Goal: Use online tool/utility

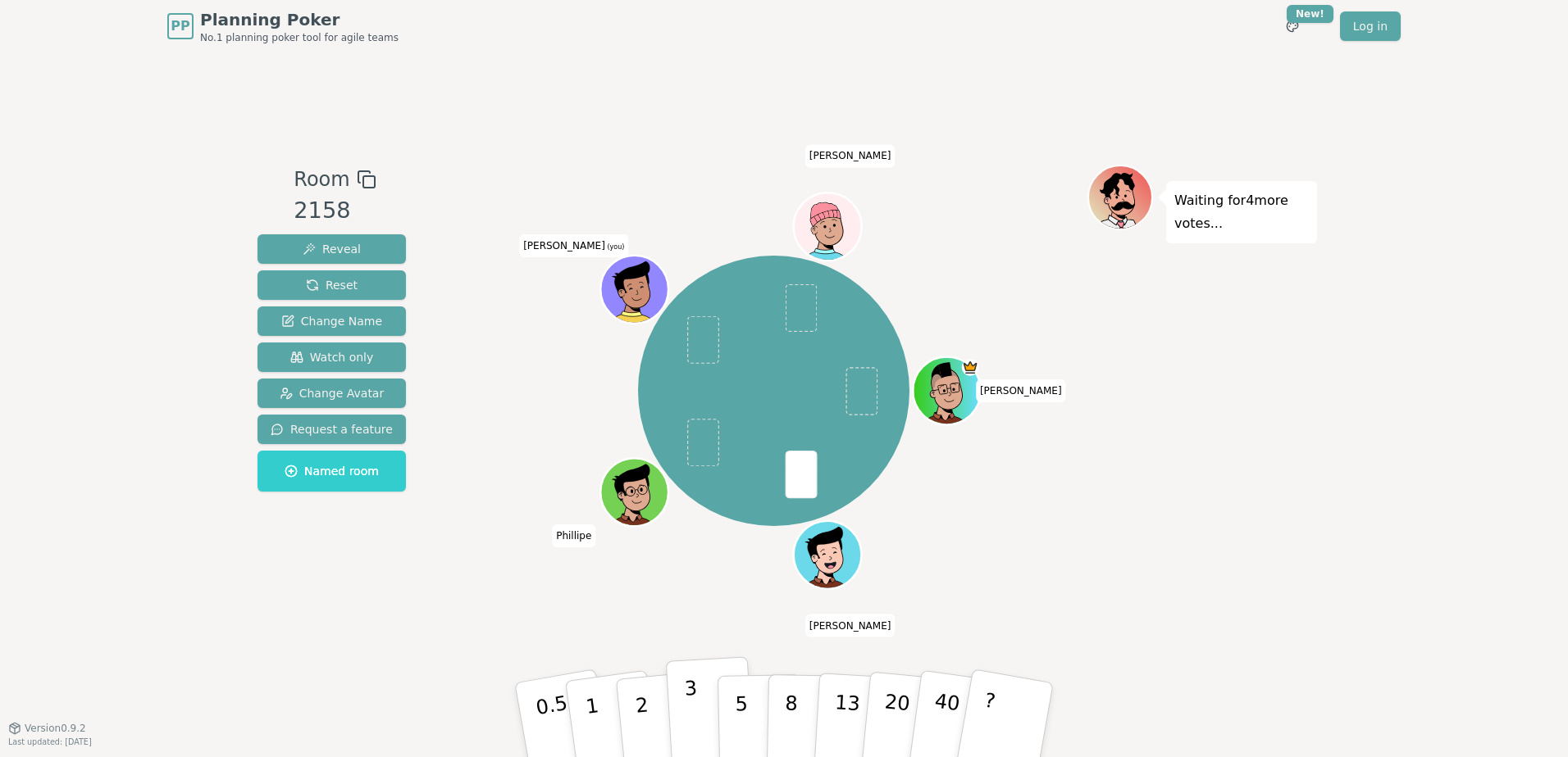
click at [706, 692] on button "3" at bounding box center [710, 720] width 89 height 128
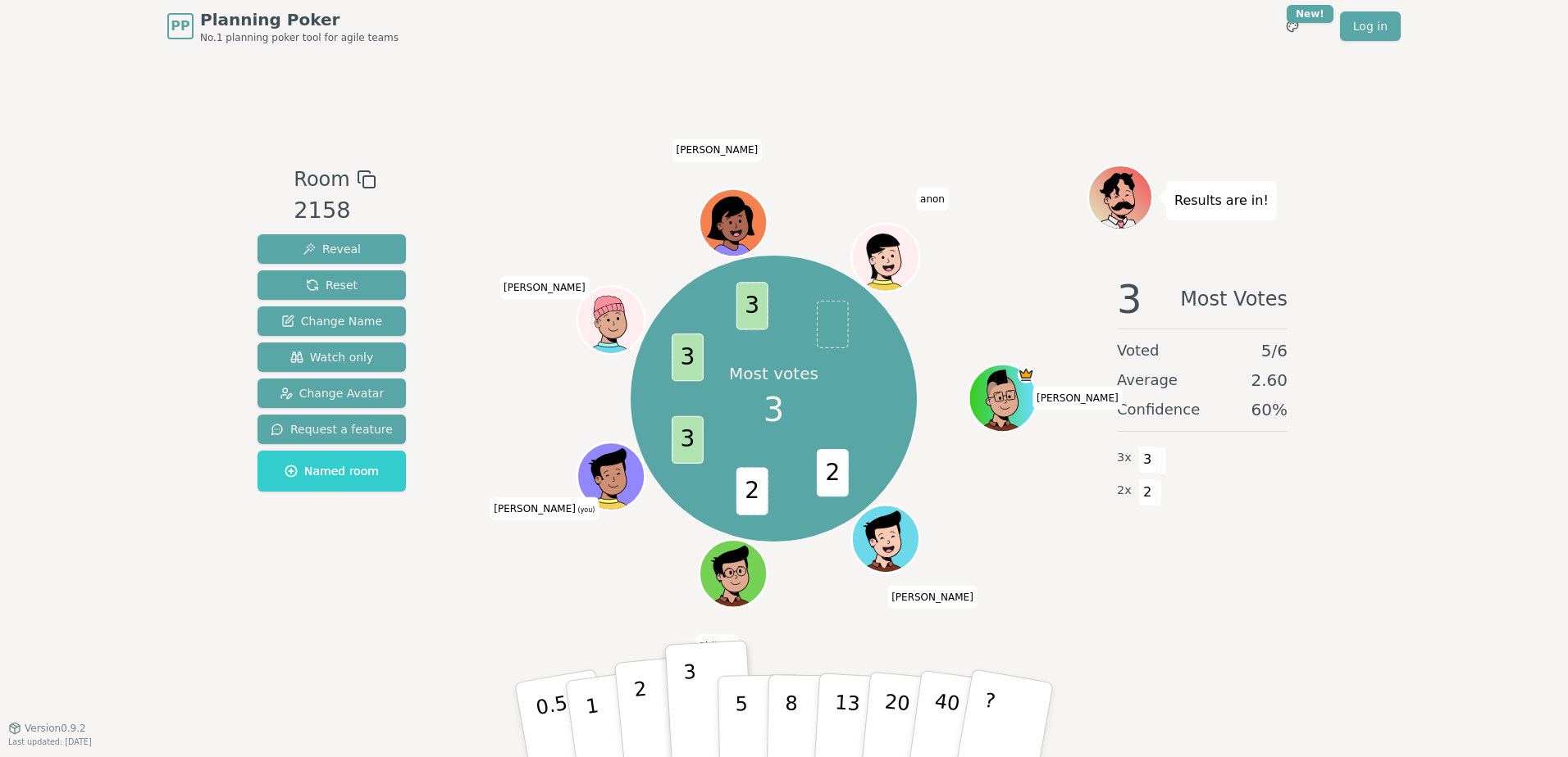
click at [651, 711] on button "2" at bounding box center [661, 720] width 94 height 131
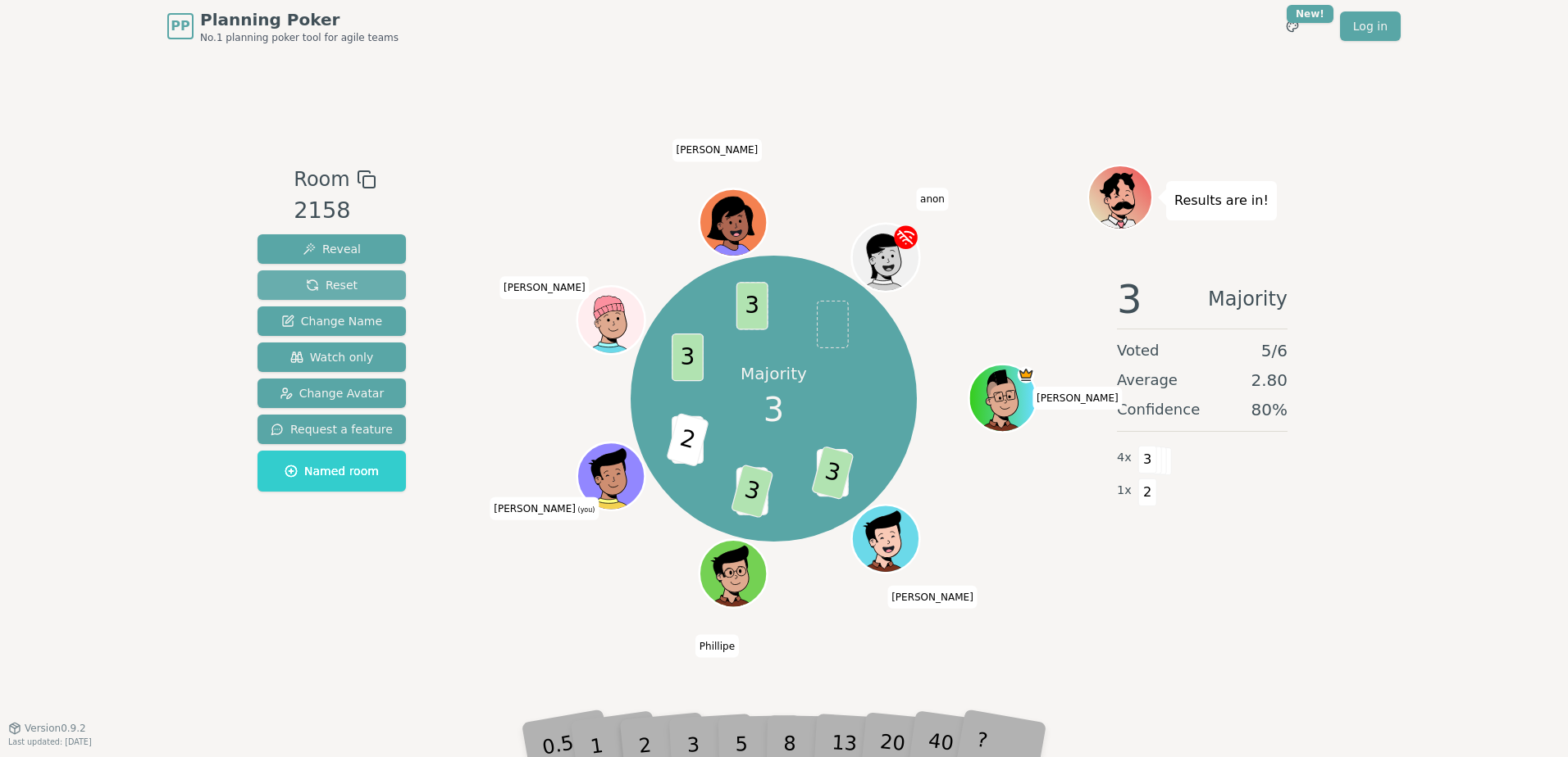
click at [351, 287] on button "Reset" at bounding box center [332, 285] width 149 height 30
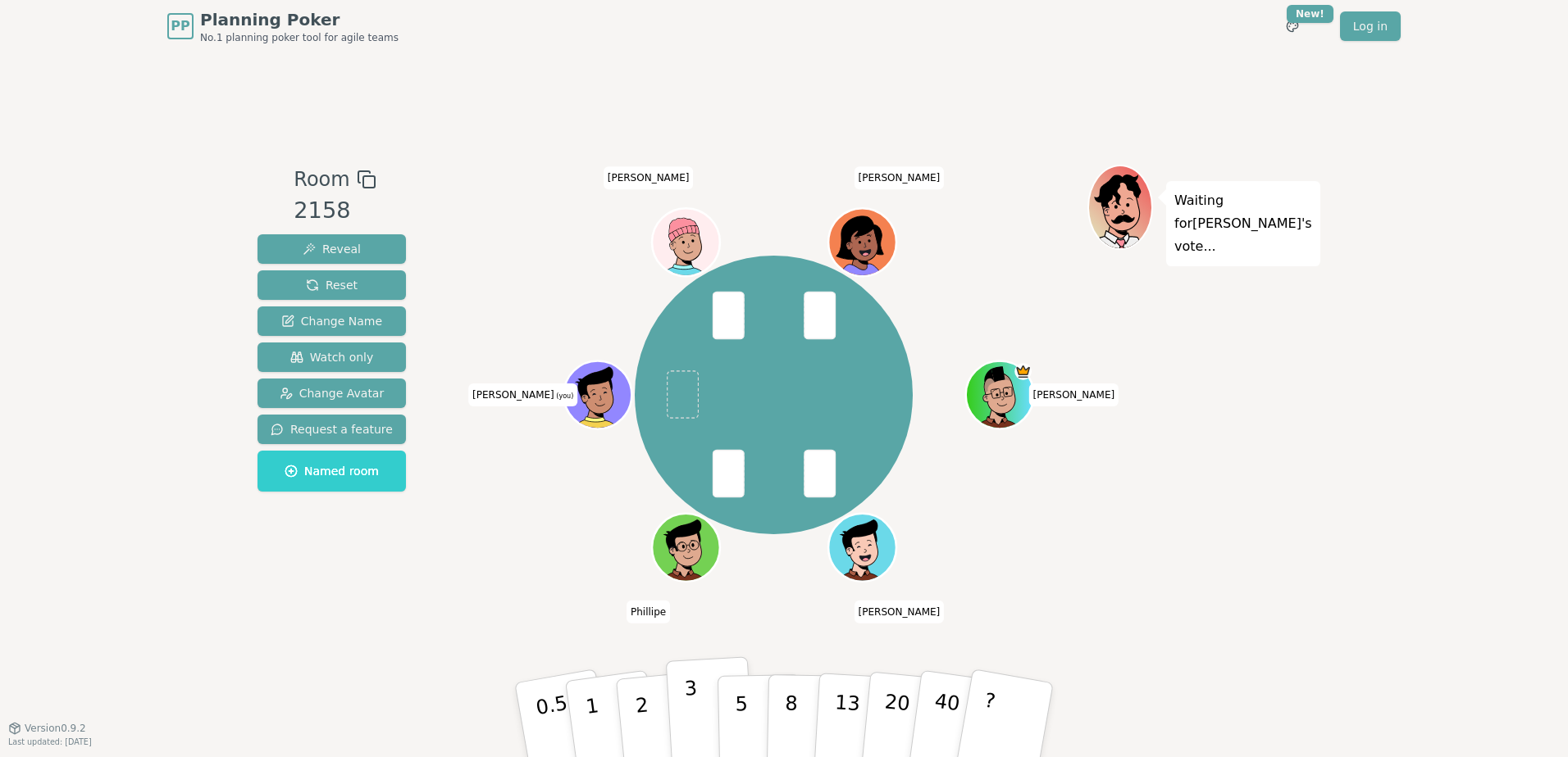
click at [692, 718] on p "3" at bounding box center [692, 721] width 18 height 89
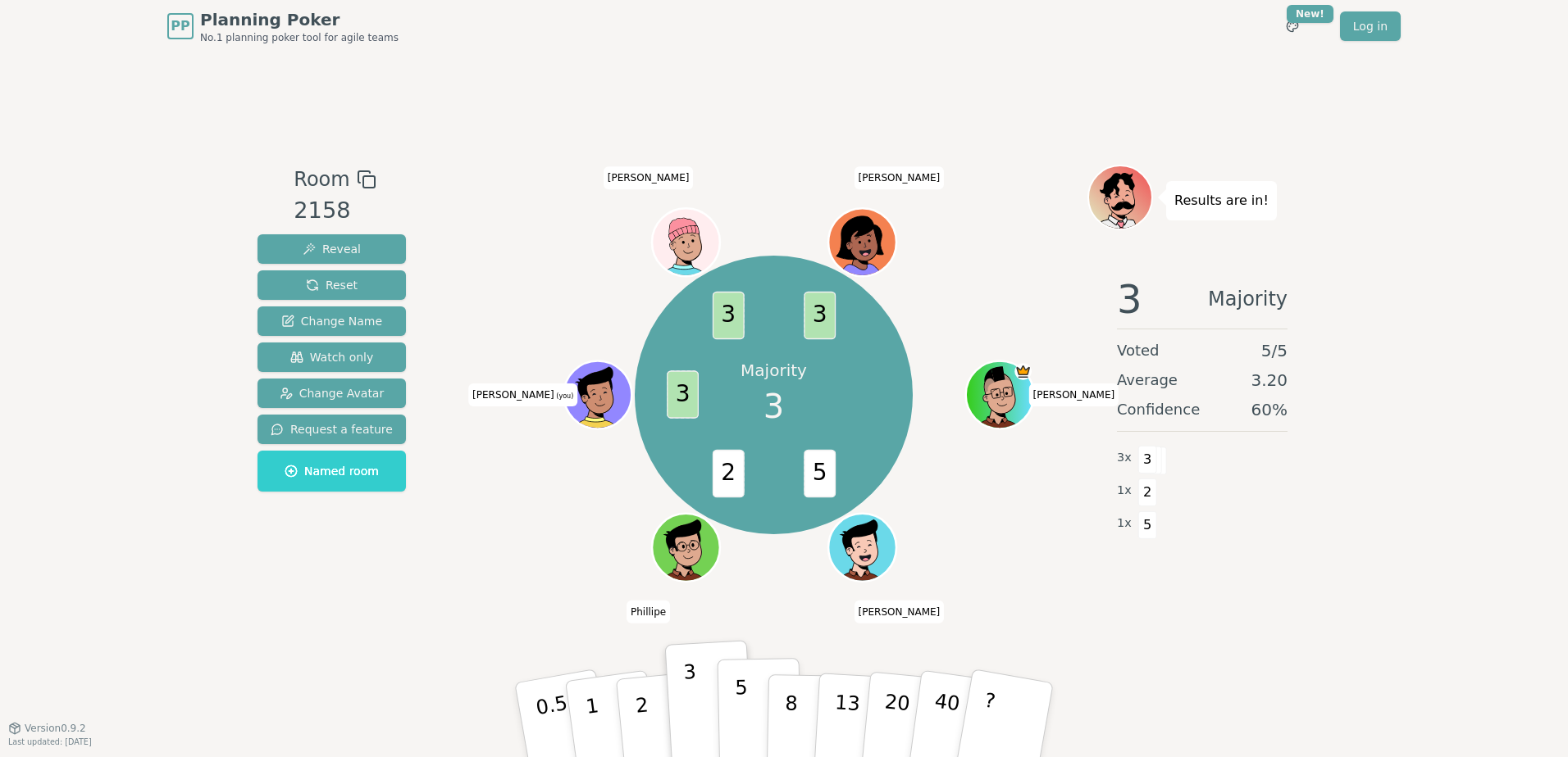
click at [734, 709] on button "5" at bounding box center [760, 720] width 85 height 124
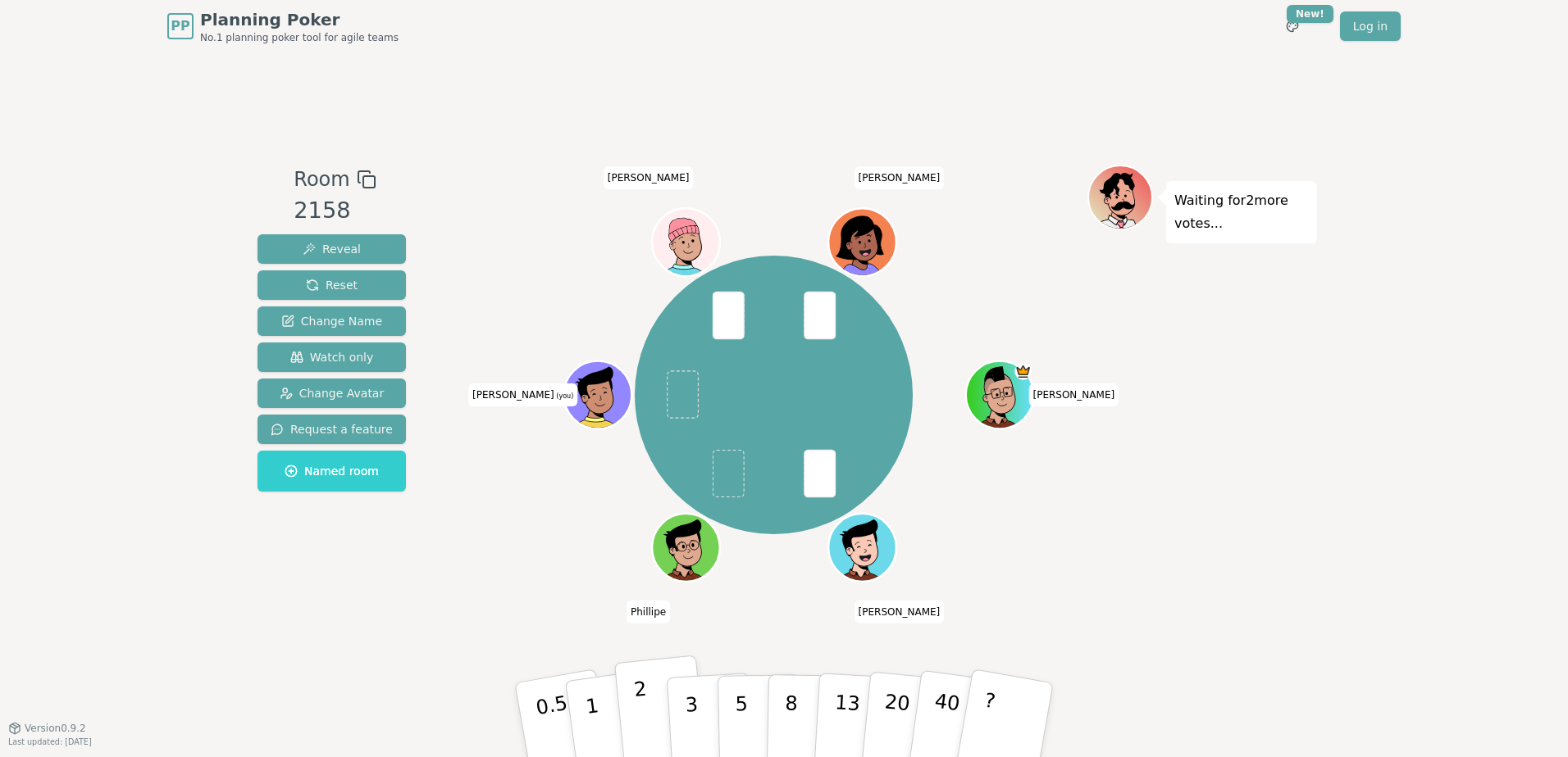
click at [661, 718] on button "2" at bounding box center [661, 720] width 94 height 131
drag, startPoint x: 604, startPoint y: 703, endPoint x: 627, endPoint y: 674, distance: 37.0
click at [604, 703] on button "1" at bounding box center [611, 720] width 97 height 132
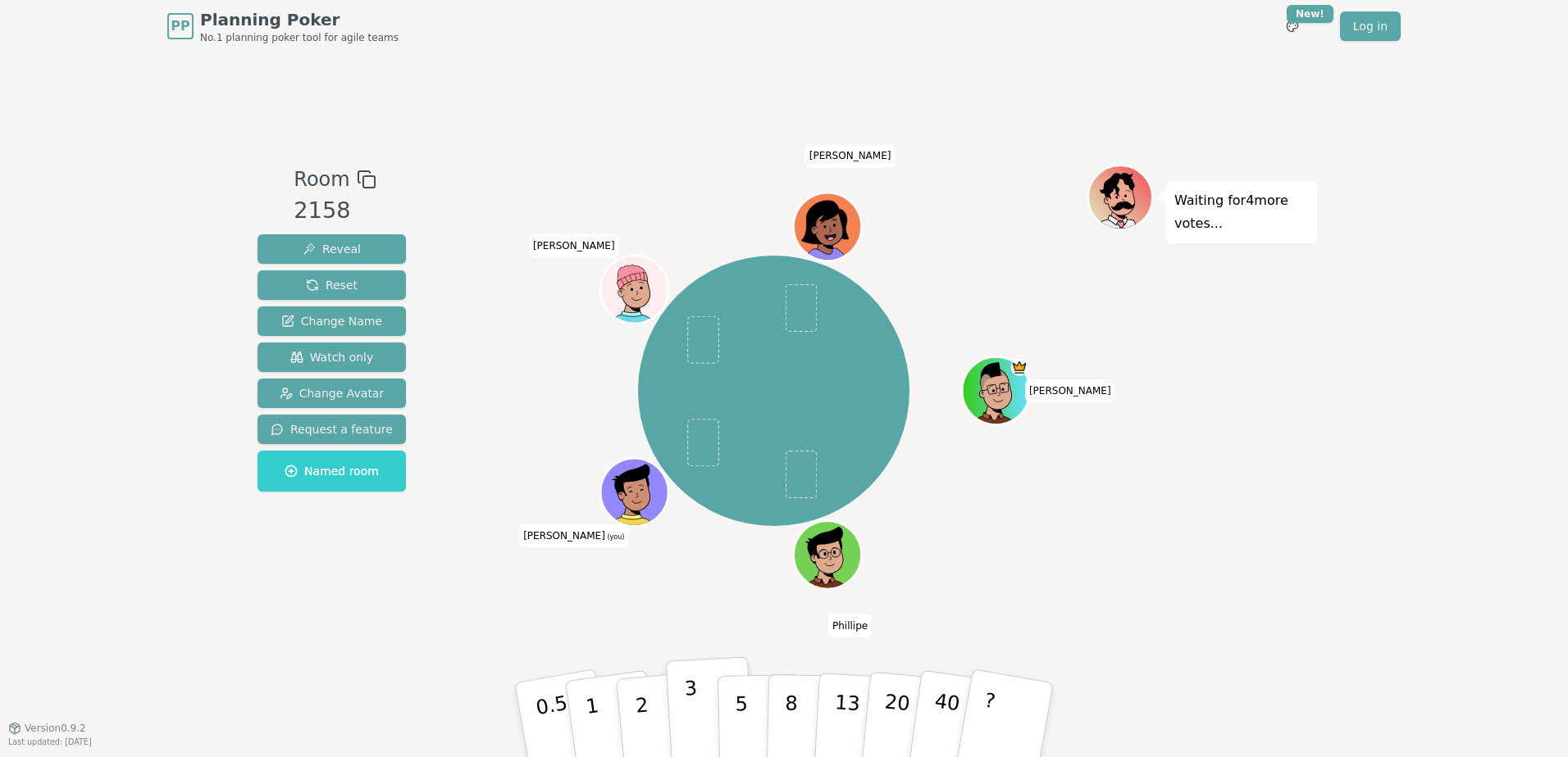
click at [687, 709] on p "3" at bounding box center [692, 721] width 18 height 89
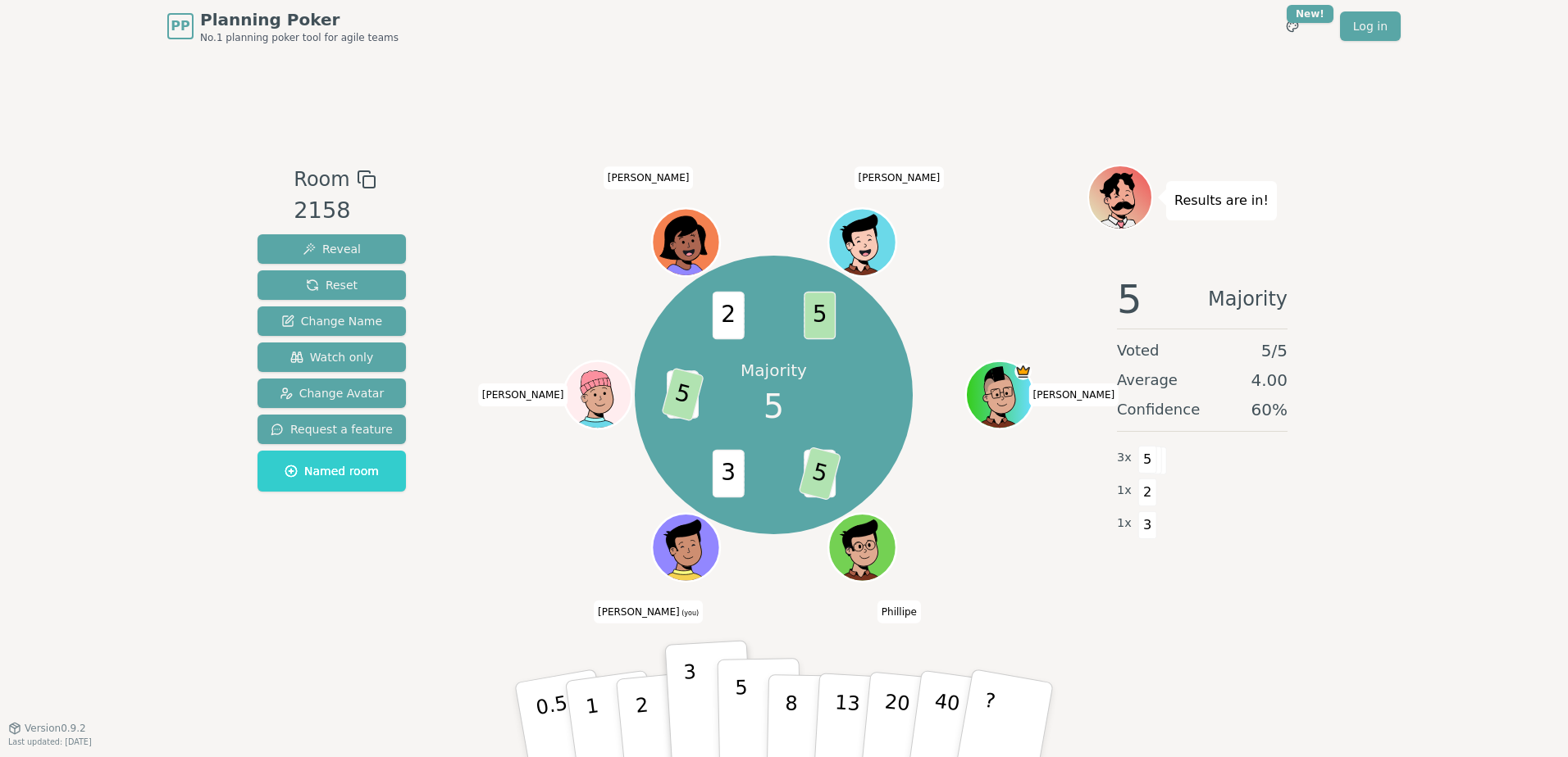
click at [746, 693] on button "5" at bounding box center [760, 720] width 85 height 124
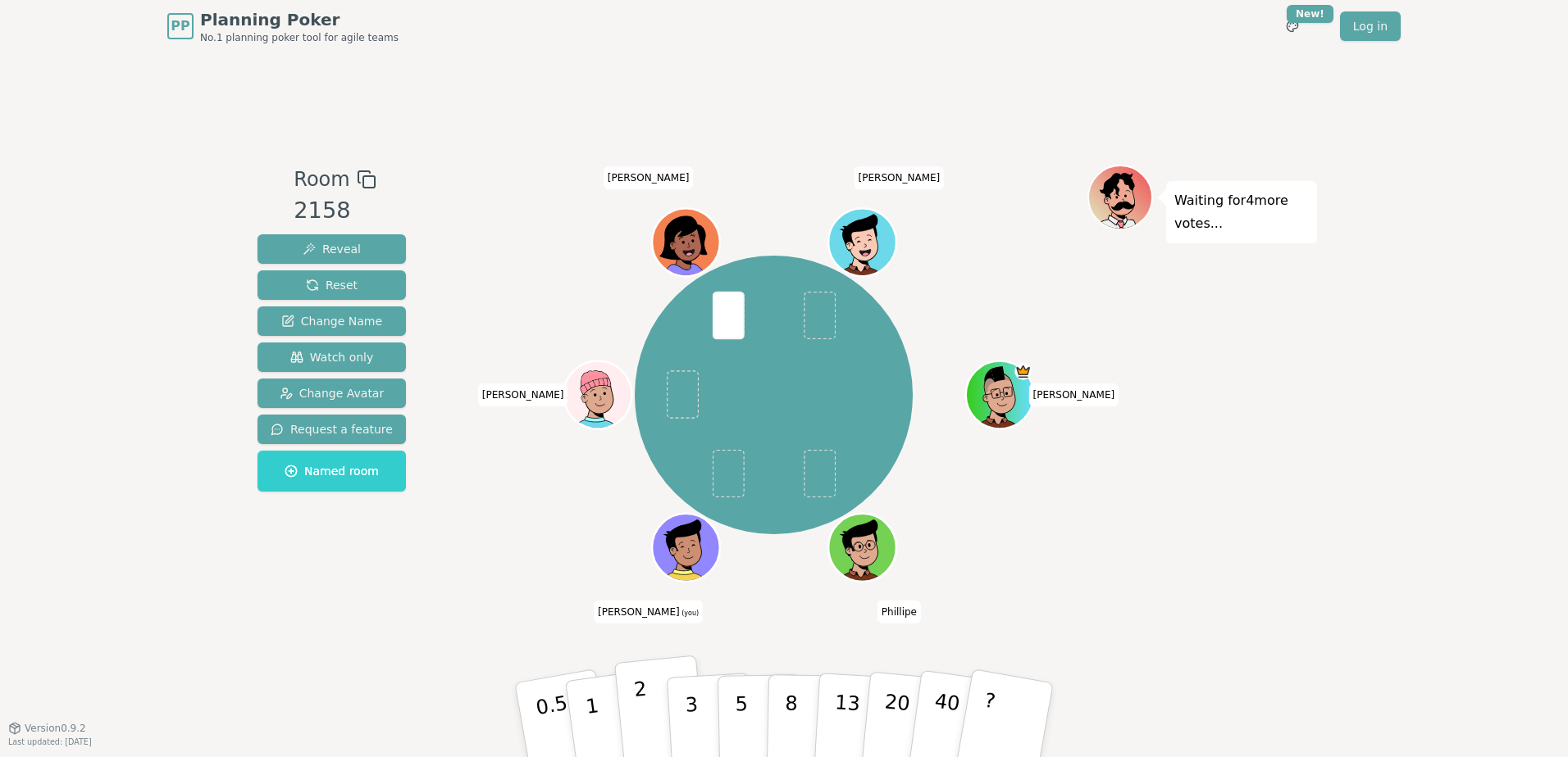
click at [644, 731] on p "2" at bounding box center [644, 722] width 22 height 89
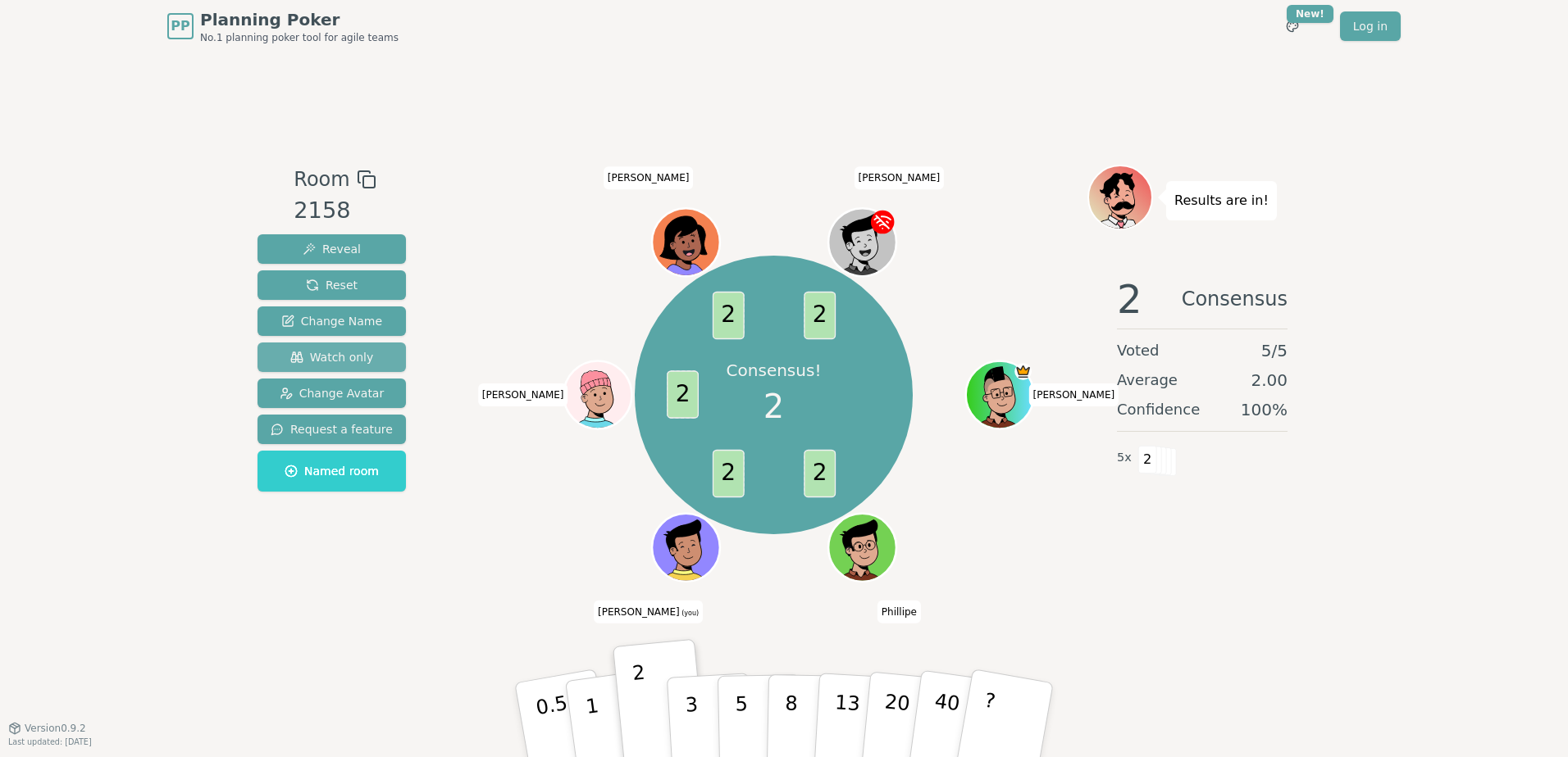
click at [366, 354] on button "Watch only" at bounding box center [332, 357] width 149 height 30
